Goal: Task Accomplishment & Management: Manage account settings

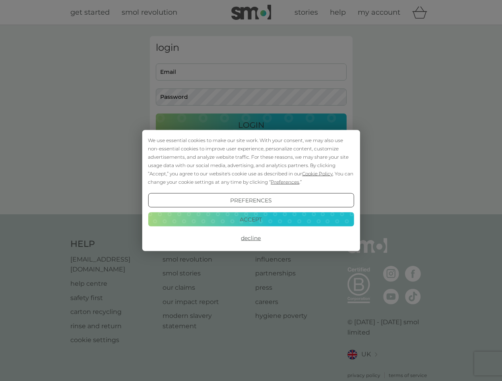
click at [317, 174] on span "Cookie Policy" at bounding box center [317, 174] width 31 height 6
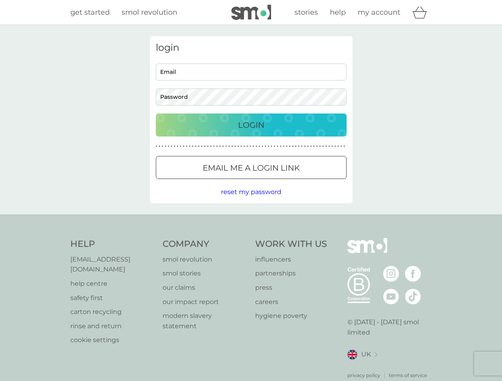
click at [284, 182] on div "login Email Password Login ● ● ● ● ● ● ● ● ● ● ● ● ● ● ● ● ● ● ● ● ● ● ● ● ● ● …" at bounding box center [251, 119] width 203 height 167
click at [251, 201] on div "login Email Password Login ● ● ● ● ● ● ● ● ● ● ● ● ● ● ● ● ● ● ● ● ● ● ● ● ● ● …" at bounding box center [251, 119] width 203 height 167
click at [251, 238] on div "Help [EMAIL_ADDRESS][DOMAIN_NAME] help centre safety first carton recycling rin…" at bounding box center [250, 308] width 361 height 141
click at [251, 219] on div "Help [EMAIL_ADDRESS][DOMAIN_NAME] help centre safety first carton recycling rin…" at bounding box center [251, 308] width 502 height 189
